Goal: Obtain resource: Obtain resource

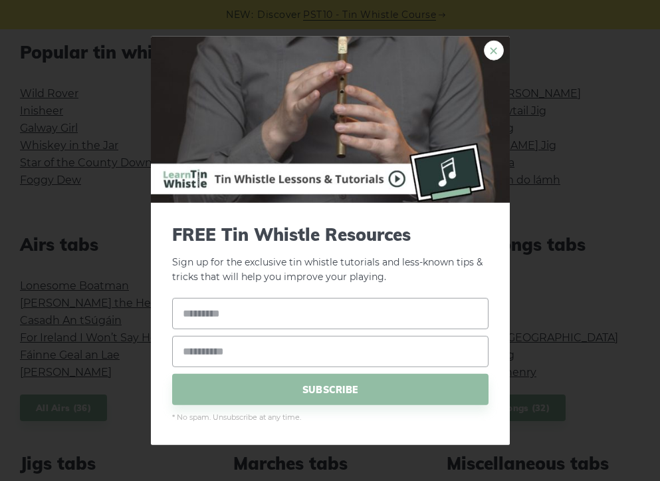
click at [489, 49] on link "×" at bounding box center [494, 50] width 20 height 20
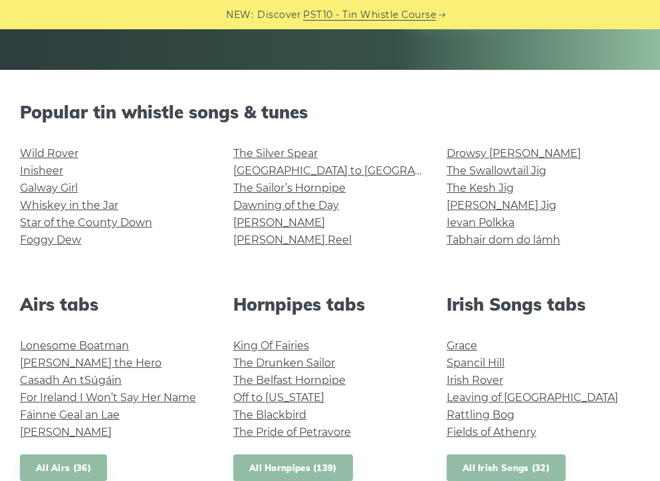
scroll to position [278, 0]
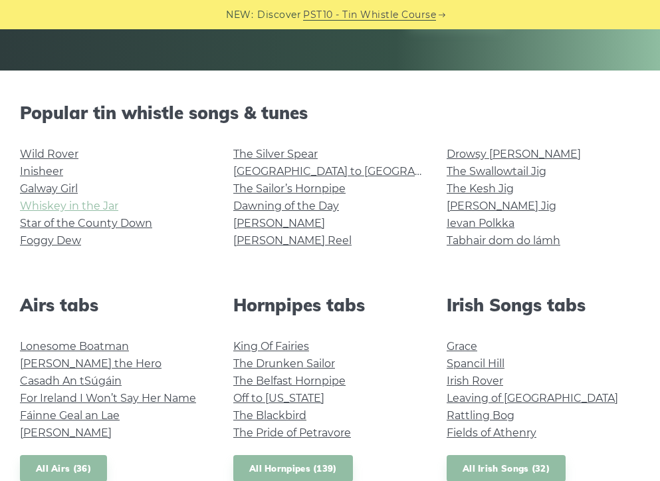
click at [51, 203] on link "Whiskey in the Jar" at bounding box center [69, 205] width 98 height 13
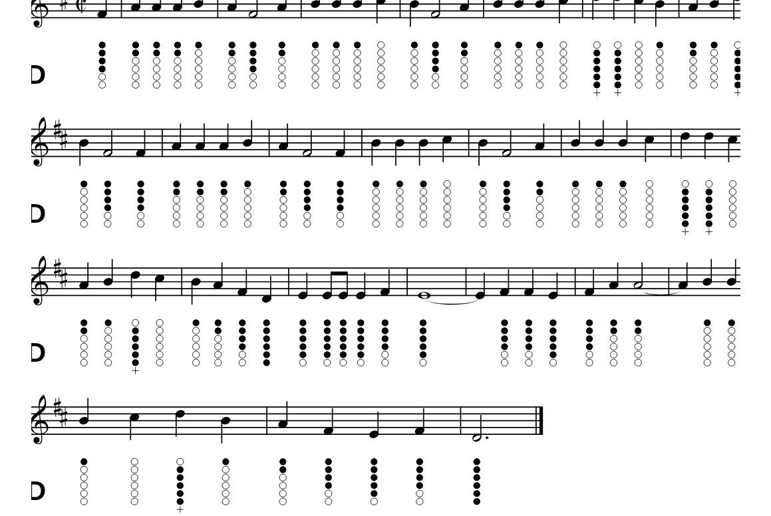
scroll to position [379, 0]
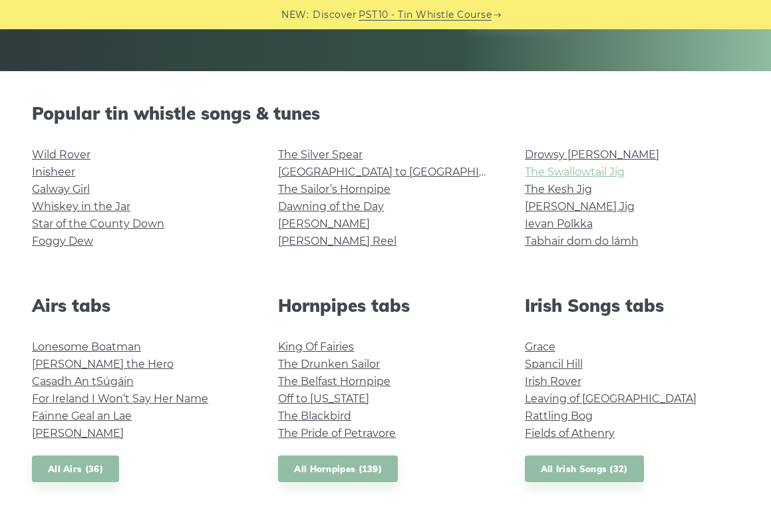
click at [567, 166] on link "The Swallowtail Jig" at bounding box center [575, 172] width 100 height 13
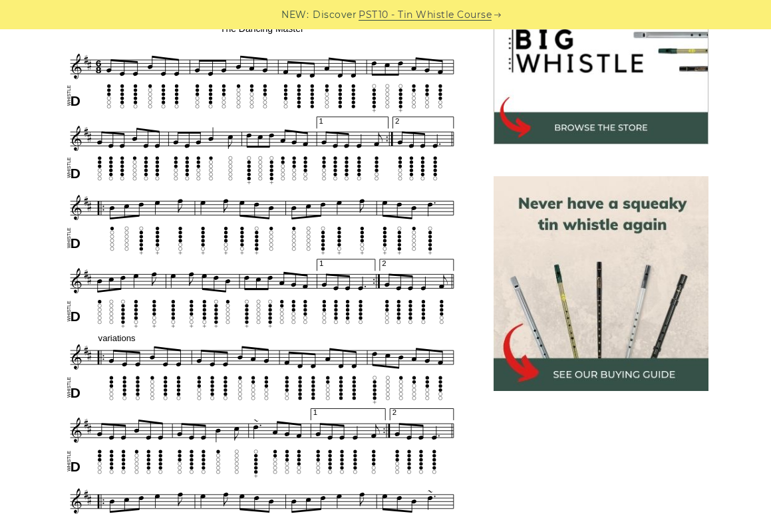
scroll to position [449, 0]
